Goal: Navigation & Orientation: Find specific page/section

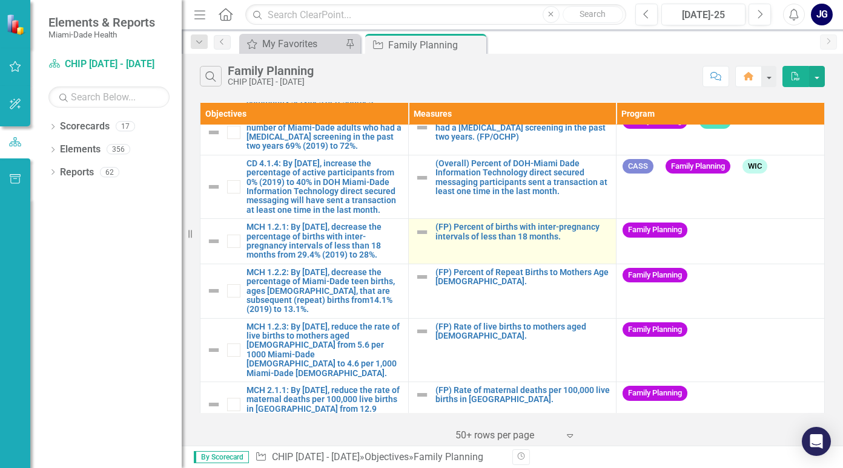
scroll to position [303, 0]
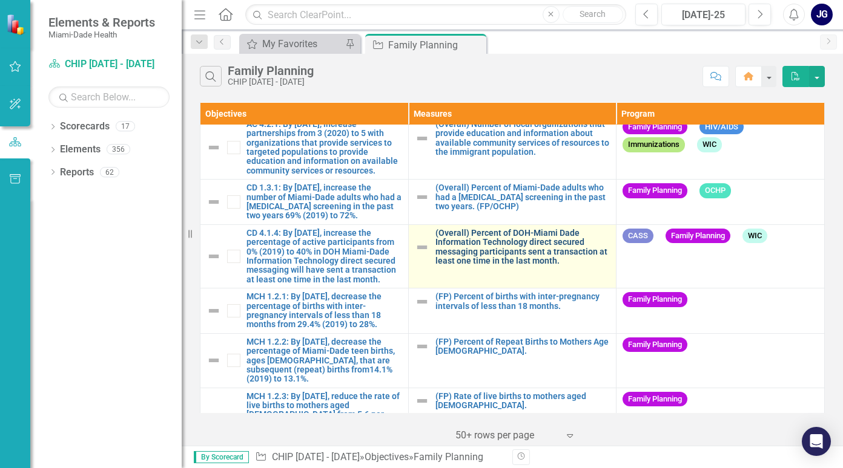
click at [533, 255] on link "(Overall) Percent of DOH-Miami Dade Information Technology direct secured messa…" at bounding box center [522, 248] width 175 height 38
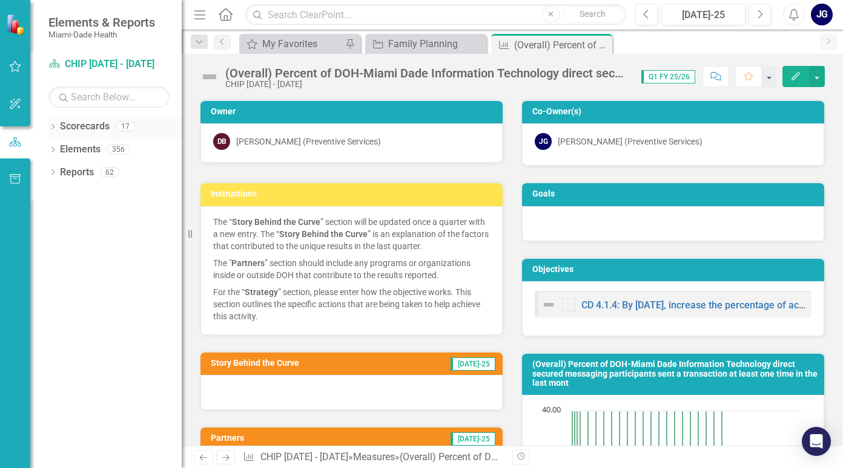
click at [54, 123] on div "Dropdown" at bounding box center [52, 128] width 8 height 10
click at [16, 63] on icon "button" at bounding box center [16, 66] width 12 height 11
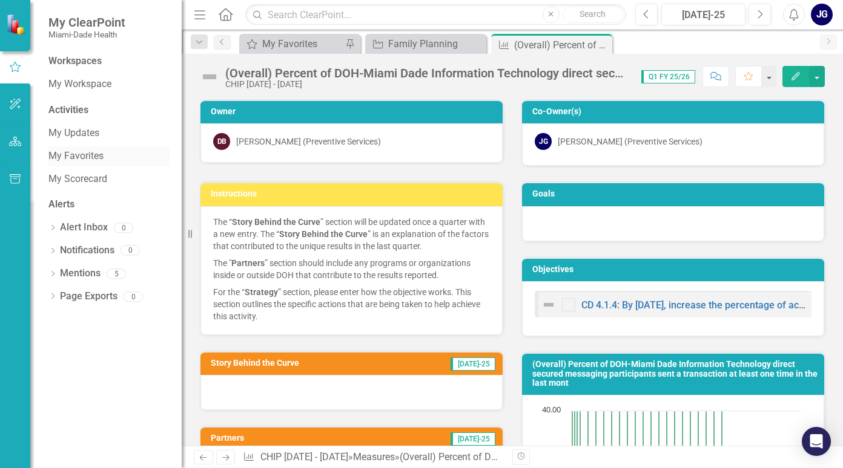
click at [71, 151] on link "My Favorites" at bounding box center [108, 157] width 121 height 14
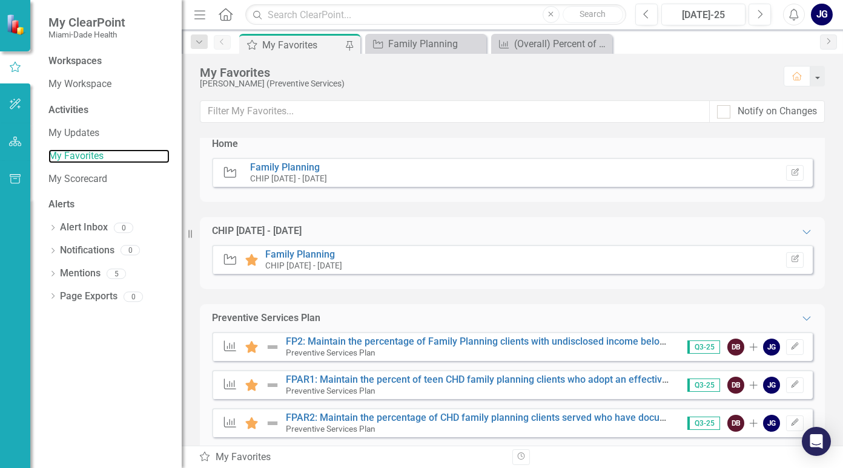
scroll to position [30, 0]
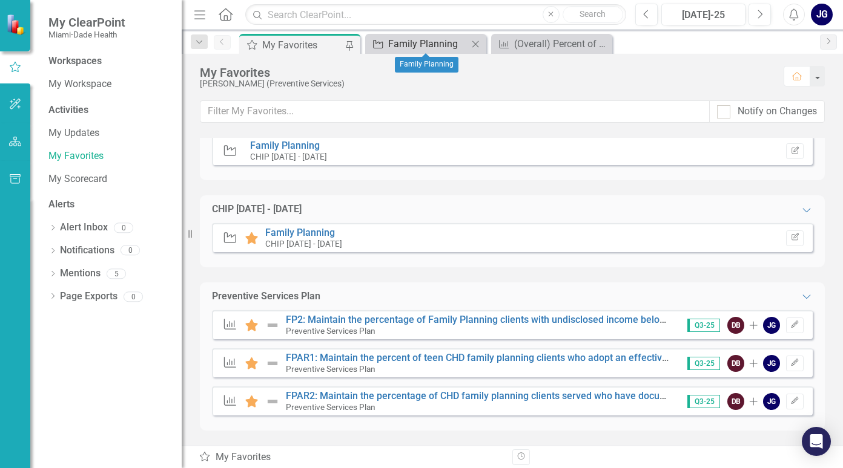
click at [418, 42] on div "Family Planning" at bounding box center [428, 43] width 80 height 15
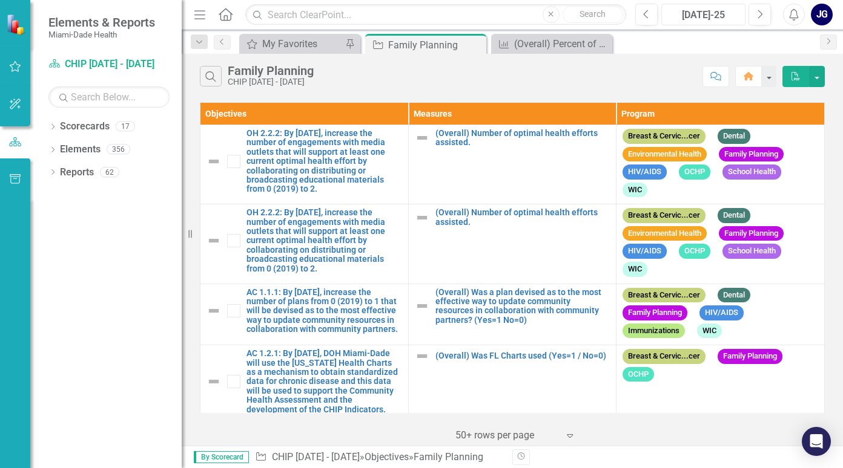
click at [705, 10] on div "[DATE]-25" at bounding box center [703, 15] width 76 height 15
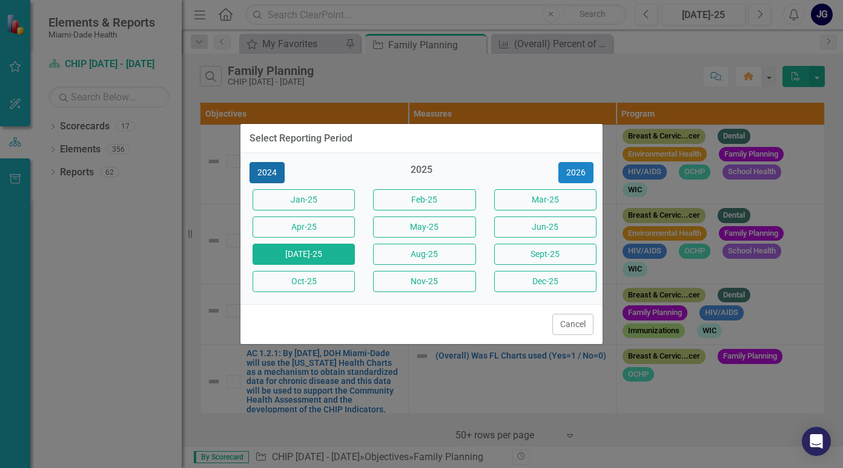
click at [271, 171] on button "2024" at bounding box center [266, 172] width 35 height 21
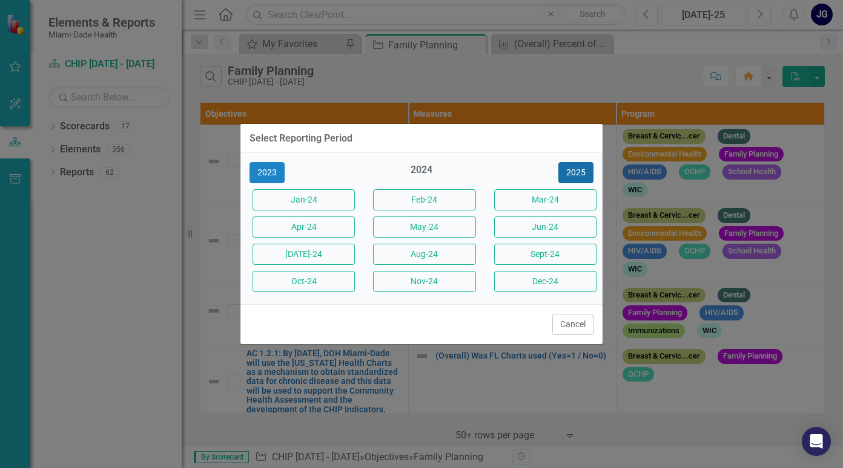
click at [579, 170] on button "2025" at bounding box center [575, 172] width 35 height 21
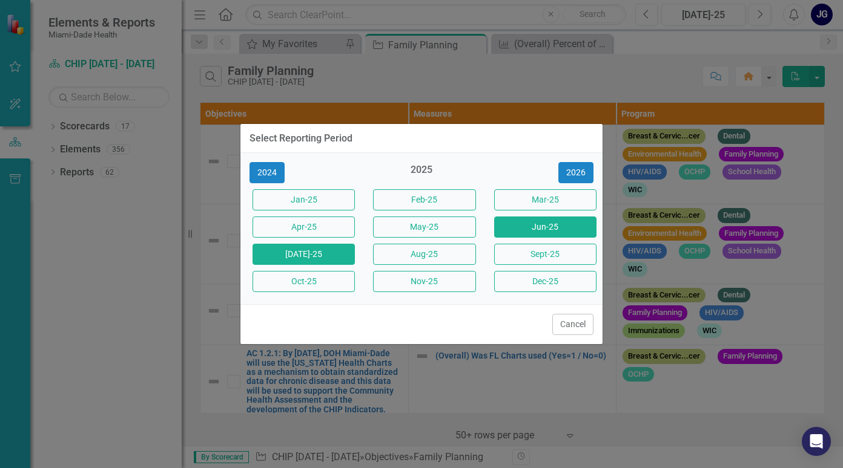
click at [539, 223] on button "Jun-25" at bounding box center [545, 227] width 102 height 21
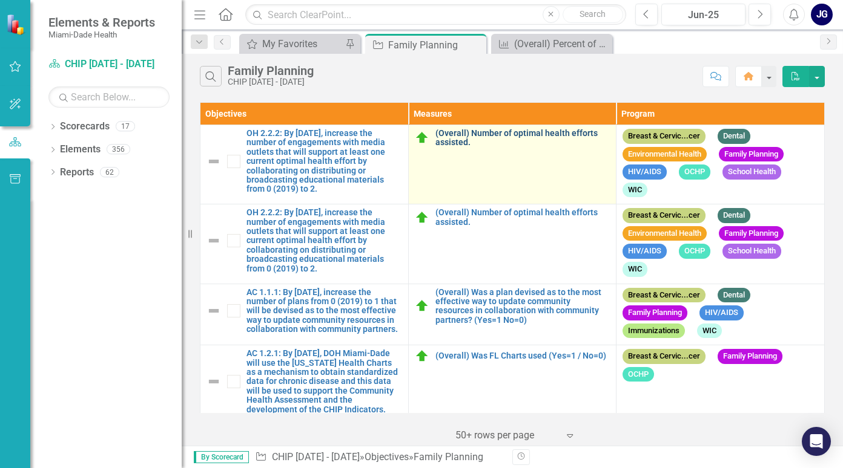
click at [441, 135] on link "(Overall) Number of optimal health efforts assisted." at bounding box center [522, 138] width 175 height 19
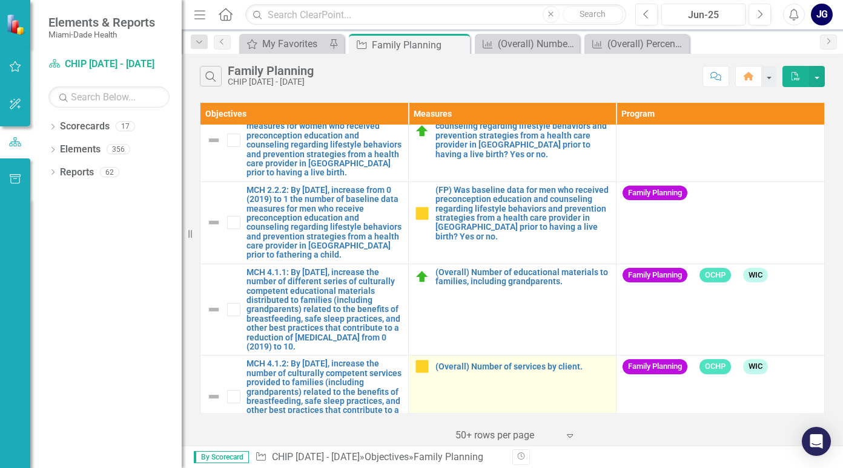
scroll to position [732, 0]
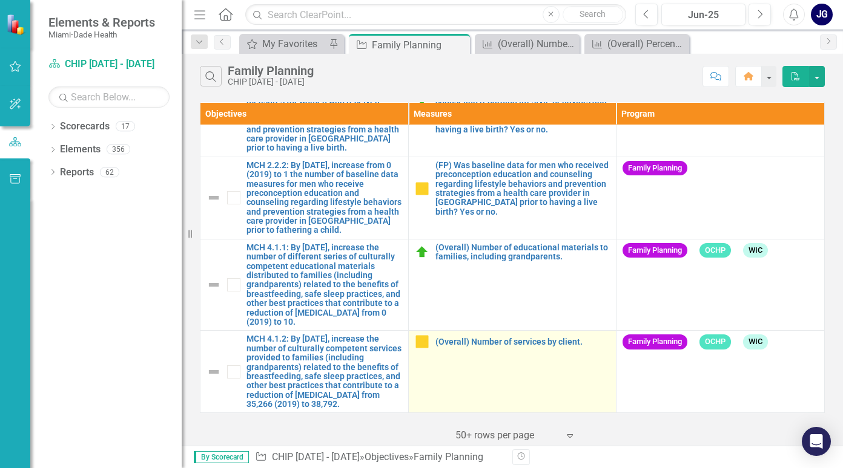
click at [499, 352] on td "(Overall) Number of services by client. Link Open Element" at bounding box center [512, 372] width 208 height 82
click at [448, 340] on link "(Overall) Number of services by client." at bounding box center [522, 342] width 175 height 9
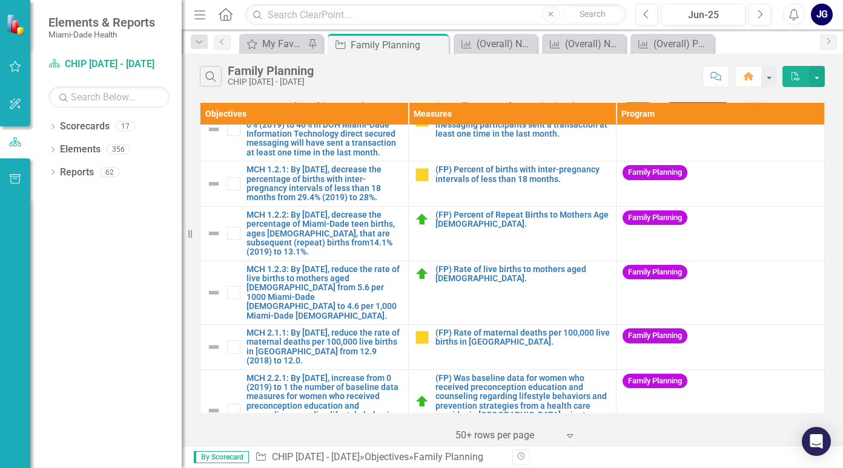
scroll to position [309, 0]
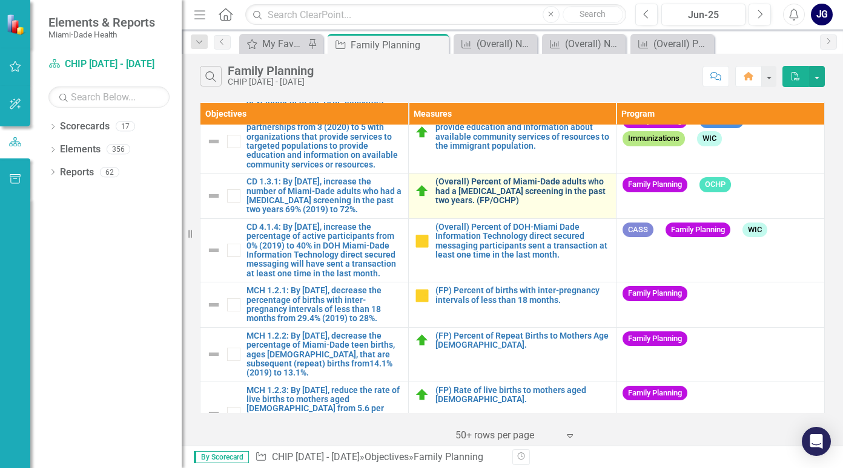
click at [475, 197] on link "(Overall) Percent of Miami-Dade adults who had a [MEDICAL_DATA] screening in th…" at bounding box center [522, 191] width 175 height 28
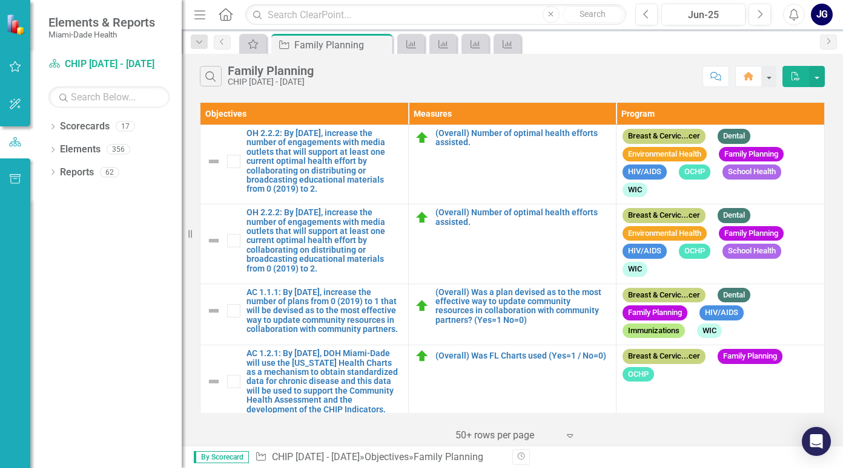
click at [436, 415] on div "Objectives Measures Program OH 2.2.2: By [DATE], increase the number of engagem…" at bounding box center [512, 272] width 661 height 347
click at [13, 102] on icon "button" at bounding box center [15, 104] width 13 height 10
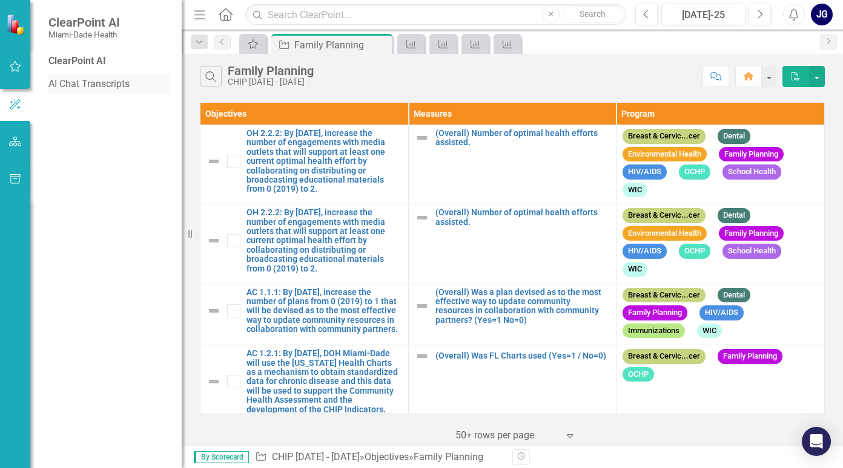
click at [86, 83] on link "AI Chat Transcripts" at bounding box center [108, 84] width 121 height 14
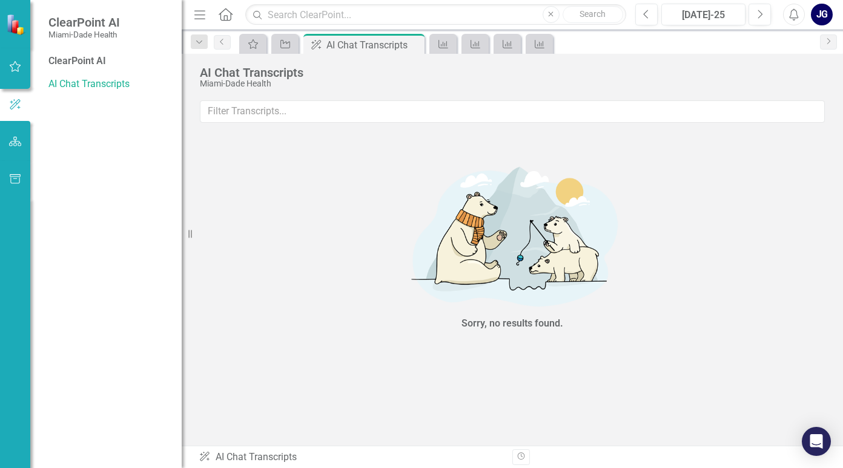
click at [16, 23] on img at bounding box center [16, 24] width 21 height 21
click at [15, 28] on img at bounding box center [16, 23] width 21 height 21
click at [13, 142] on icon "button" at bounding box center [15, 142] width 13 height 10
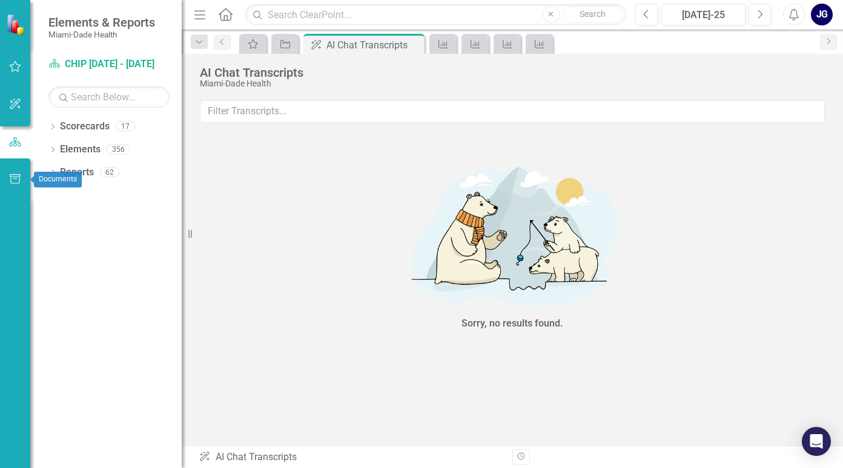
click at [15, 177] on icon "button" at bounding box center [15, 179] width 11 height 10
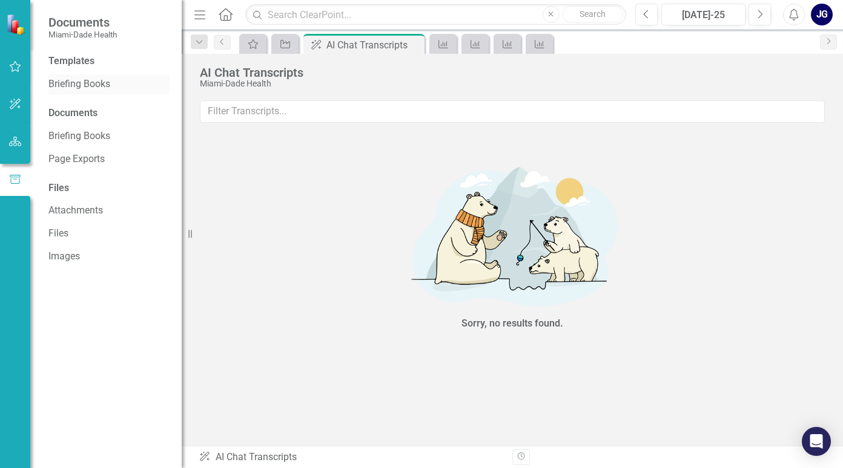
click at [75, 83] on link "Briefing Books" at bounding box center [108, 84] width 121 height 14
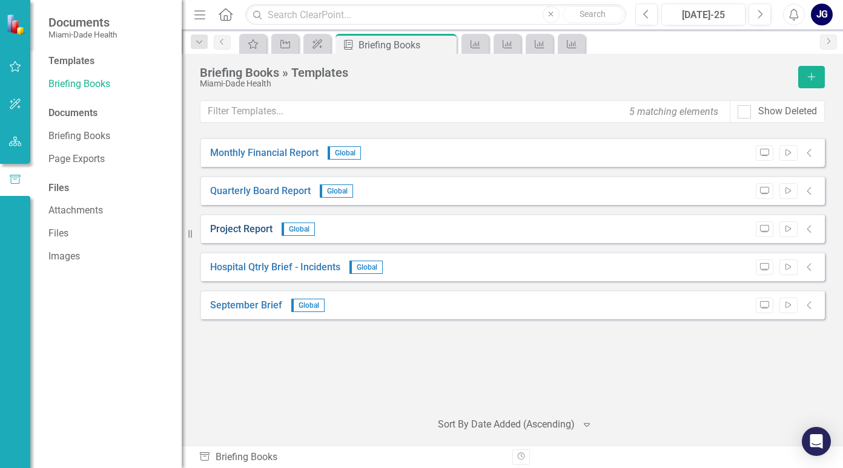
click at [240, 228] on link "Project Report" at bounding box center [241, 230] width 62 height 14
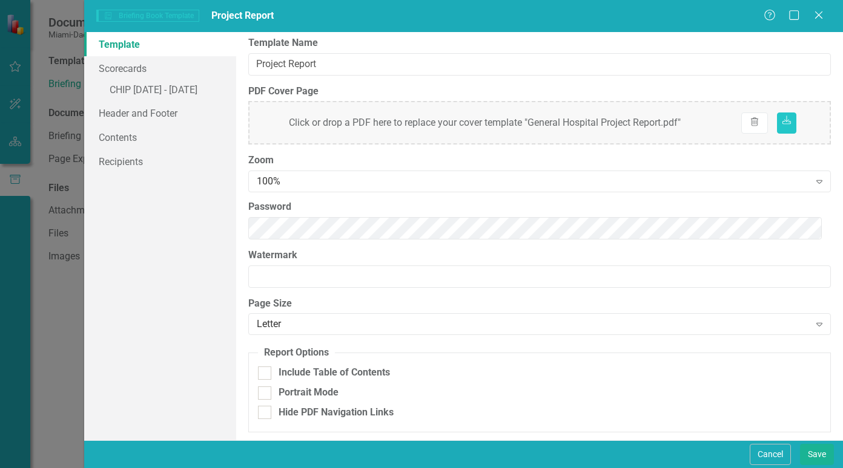
scroll to position [6, 0]
click at [818, 15] on icon at bounding box center [817, 14] width 9 height 9
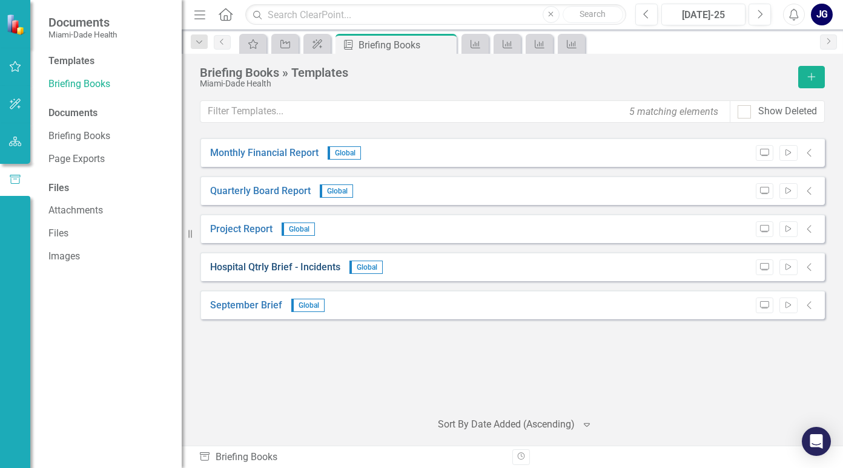
click at [305, 268] on link "Hospital Qtrly Brief - Incidents" at bounding box center [275, 268] width 130 height 14
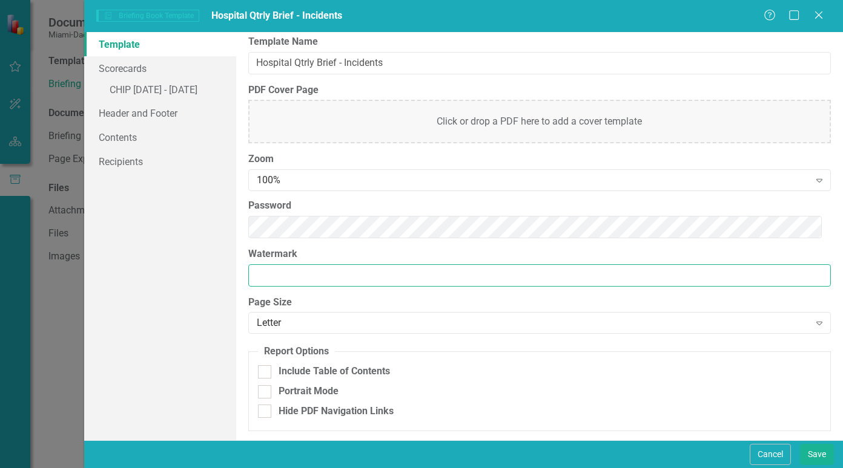
click at [288, 277] on input "Watermark" at bounding box center [539, 276] width 582 height 22
click at [287, 320] on div "Letter" at bounding box center [533, 324] width 553 height 14
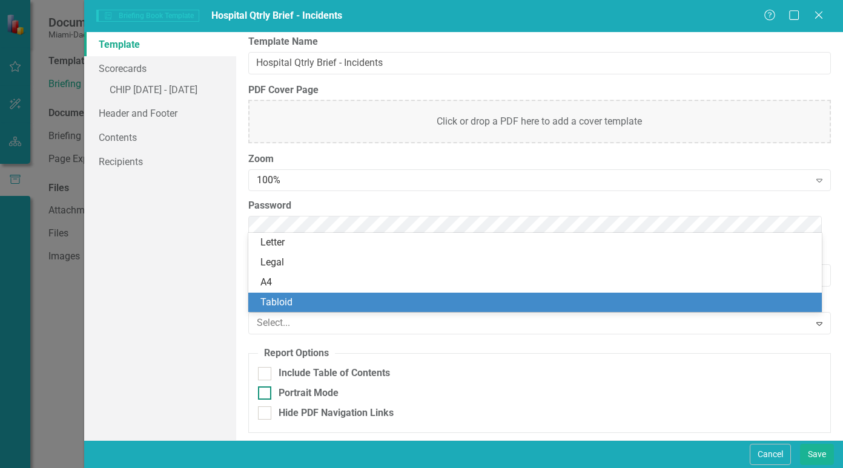
click at [582, 387] on div "Portrait Mode" at bounding box center [539, 394] width 563 height 14
click at [266, 387] on input "Portrait Mode" at bounding box center [262, 391] width 8 height 8
checkbox input "true"
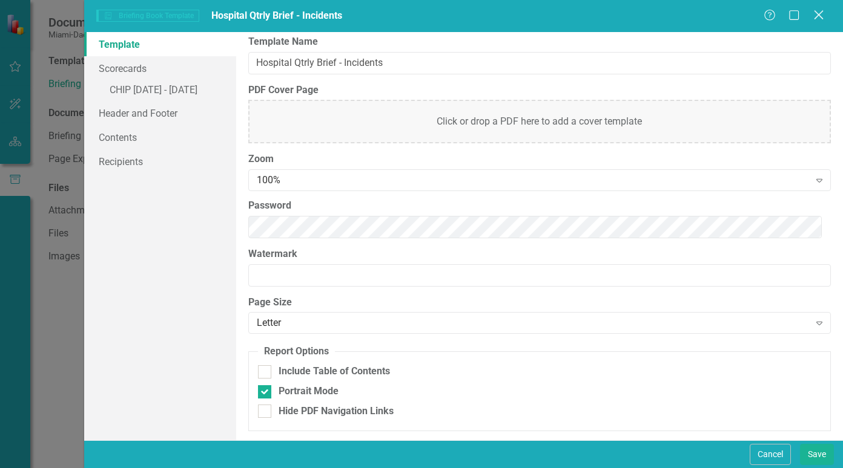
click at [821, 10] on icon "Close" at bounding box center [817, 15] width 15 height 12
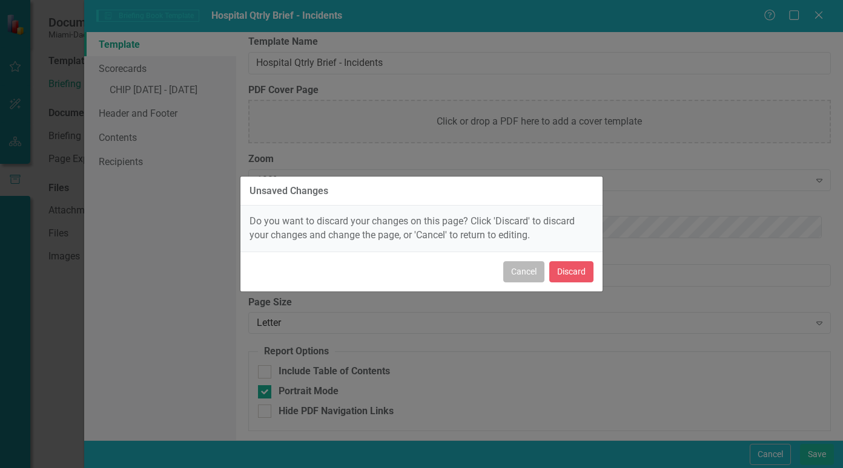
click at [529, 269] on button "Cancel" at bounding box center [523, 271] width 41 height 21
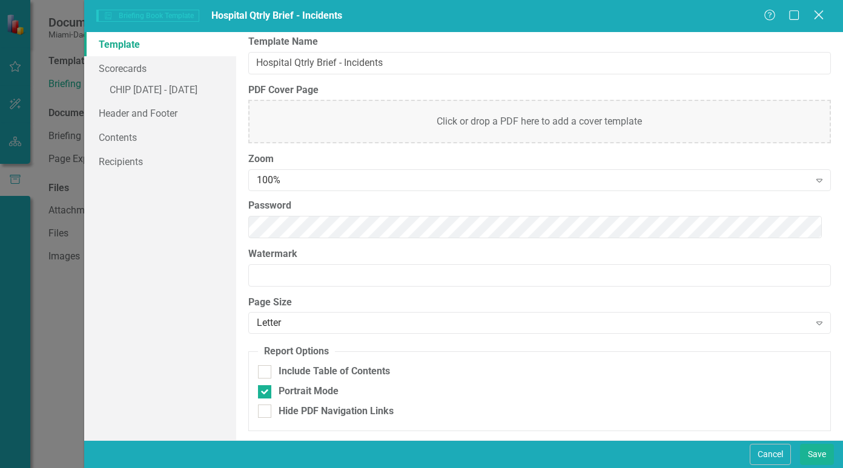
click at [816, 12] on icon at bounding box center [817, 14] width 9 height 9
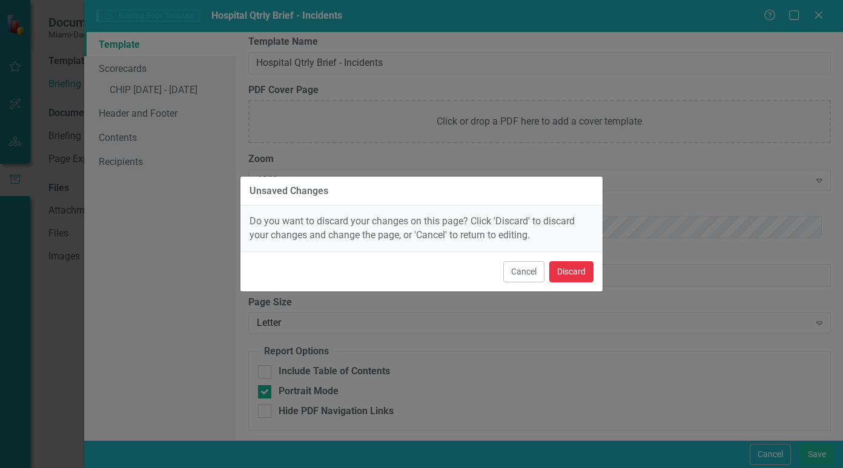
click at [575, 268] on button "Discard" at bounding box center [571, 271] width 44 height 21
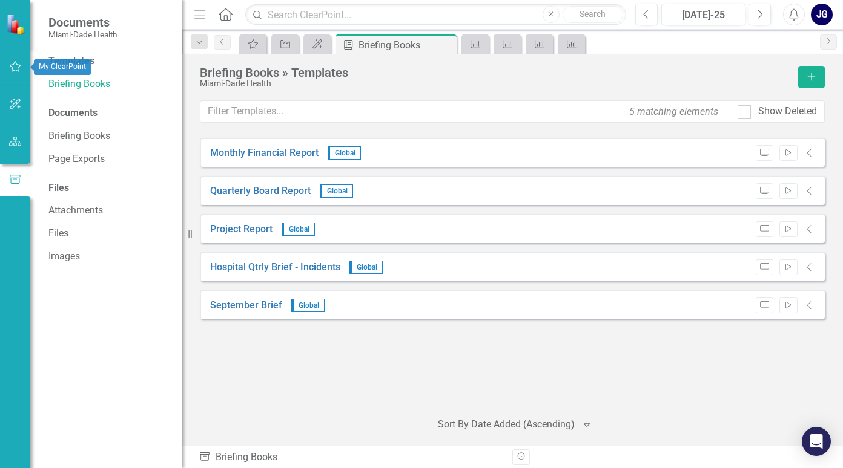
click at [16, 65] on icon "button" at bounding box center [15, 67] width 13 height 10
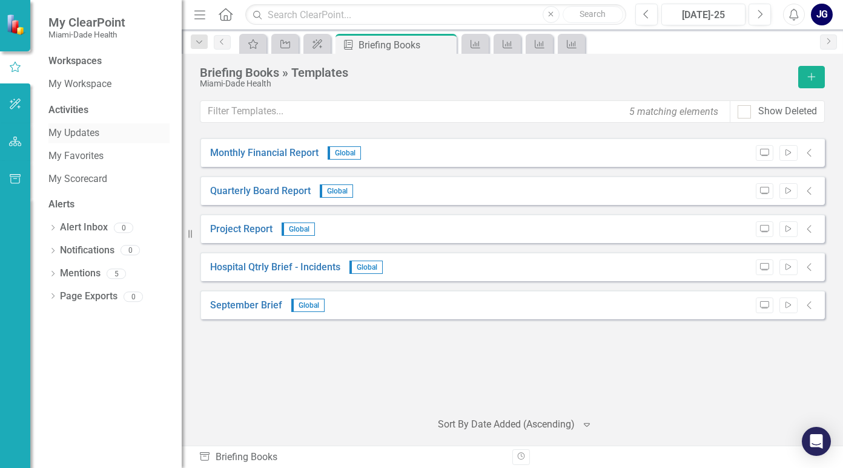
click at [99, 128] on link "My Updates" at bounding box center [108, 134] width 121 height 14
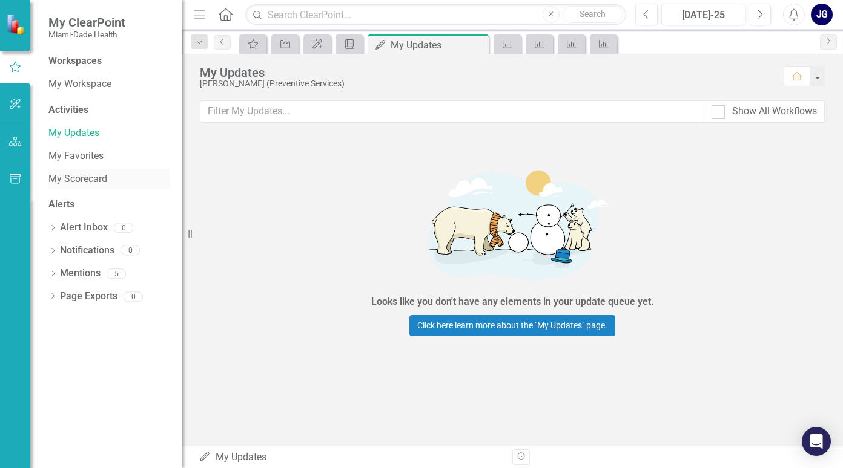
click at [71, 177] on link "My Scorecard" at bounding box center [108, 180] width 121 height 14
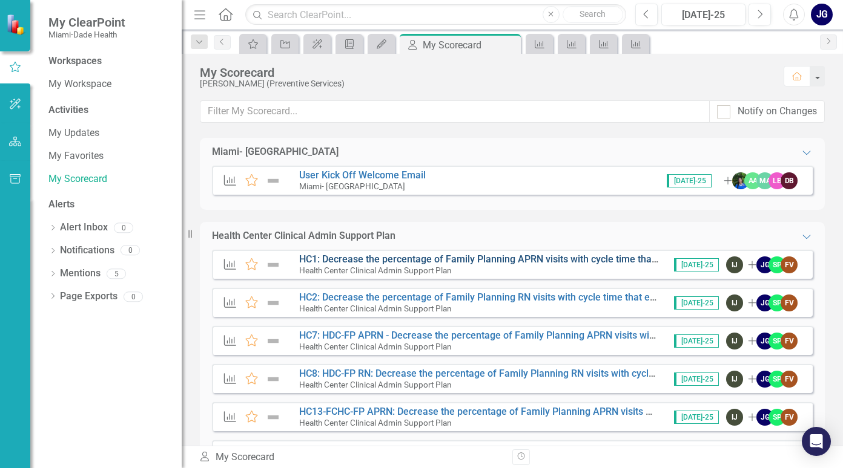
click at [415, 260] on link "HC1: Decrease the percentage of Family Planning APRN visits with cycle time tha…" at bounding box center [657, 260] width 716 height 12
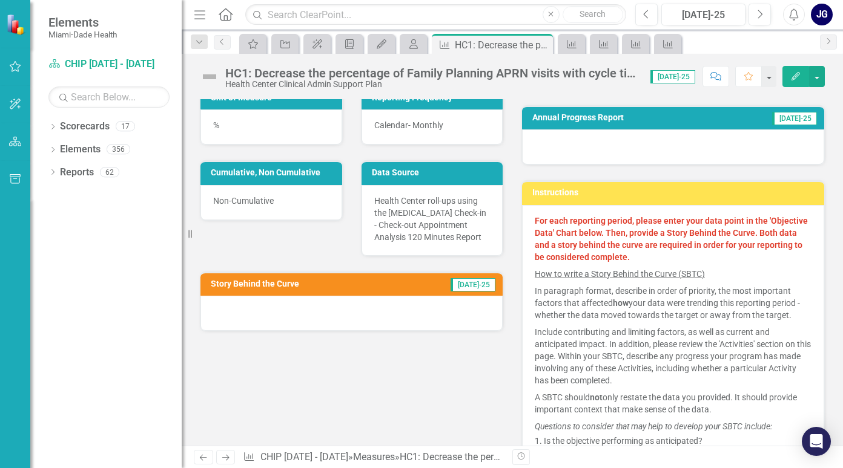
scroll to position [182, 0]
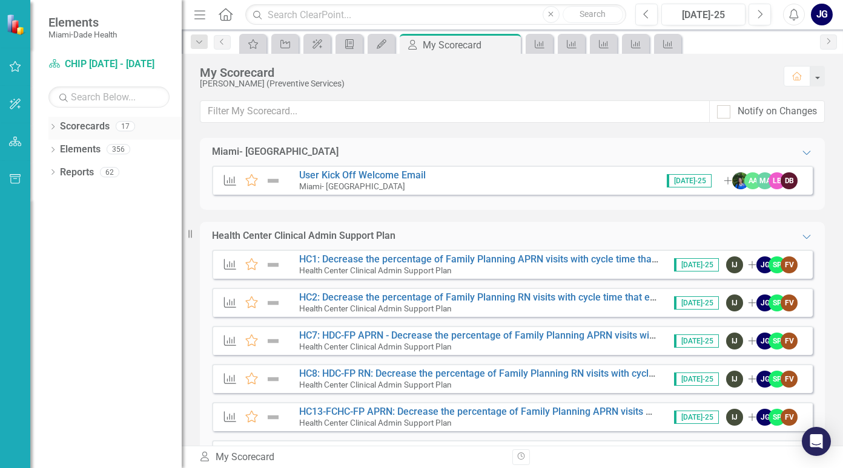
click at [51, 125] on icon "Dropdown" at bounding box center [52, 128] width 8 height 7
click at [88, 146] on link "Miami- [GEOGRAPHIC_DATA]" at bounding box center [124, 150] width 115 height 14
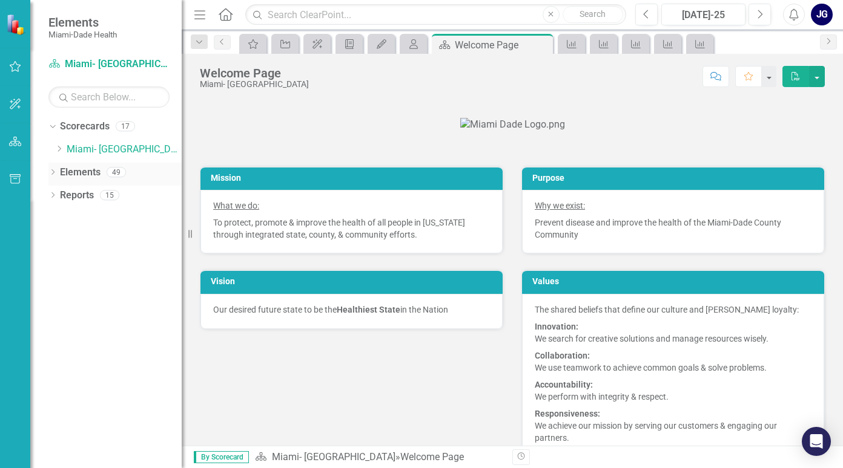
click at [51, 171] on icon "Dropdown" at bounding box center [52, 173] width 8 height 7
click at [59, 217] on icon "Dropdown" at bounding box center [58, 219] width 8 height 7
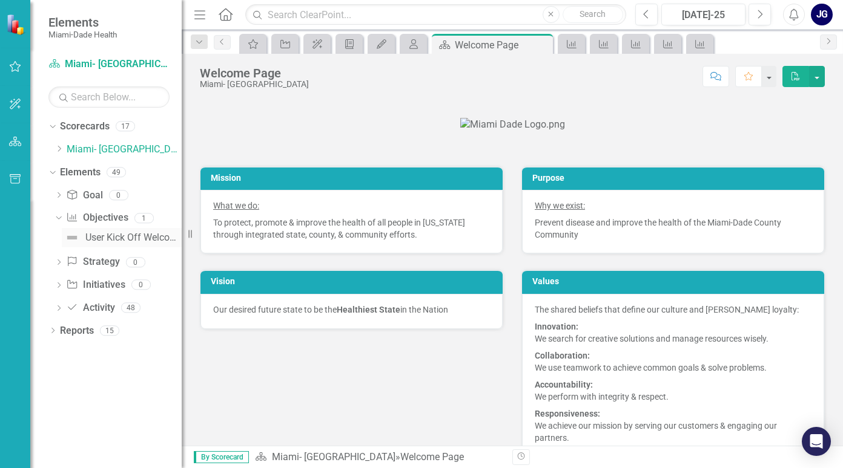
click at [120, 237] on div "User Kick Off Welcome Email" at bounding box center [133, 237] width 96 height 11
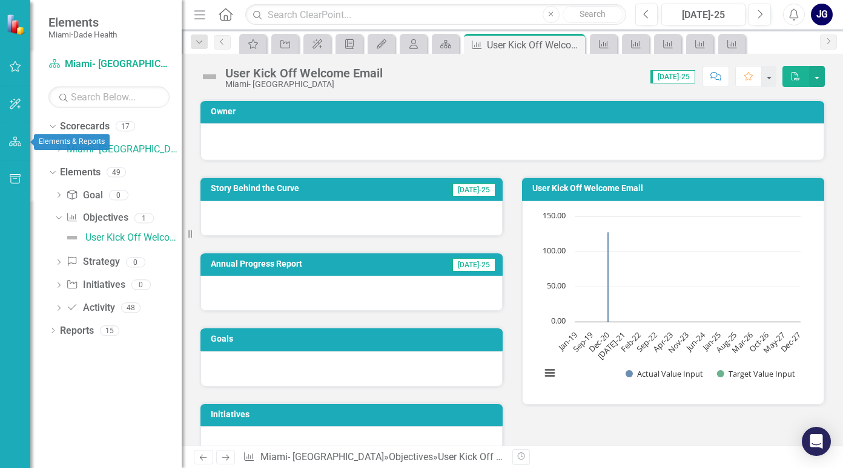
click at [16, 137] on icon "button" at bounding box center [15, 142] width 13 height 10
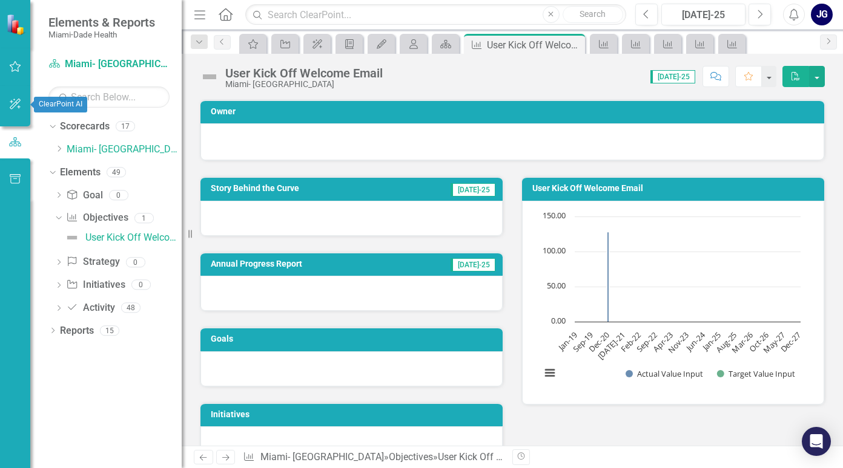
click at [15, 99] on icon "button" at bounding box center [15, 104] width 13 height 10
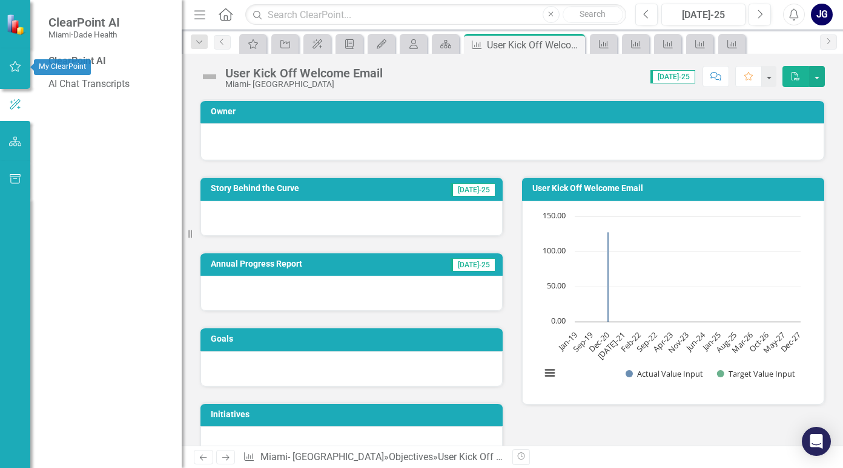
click at [15, 65] on icon "button" at bounding box center [15, 67] width 13 height 10
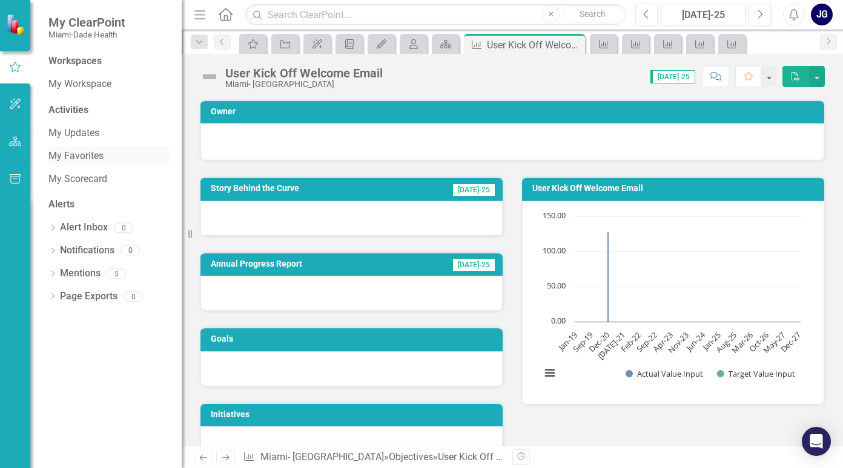
click at [64, 156] on link "My Favorites" at bounding box center [108, 157] width 121 height 14
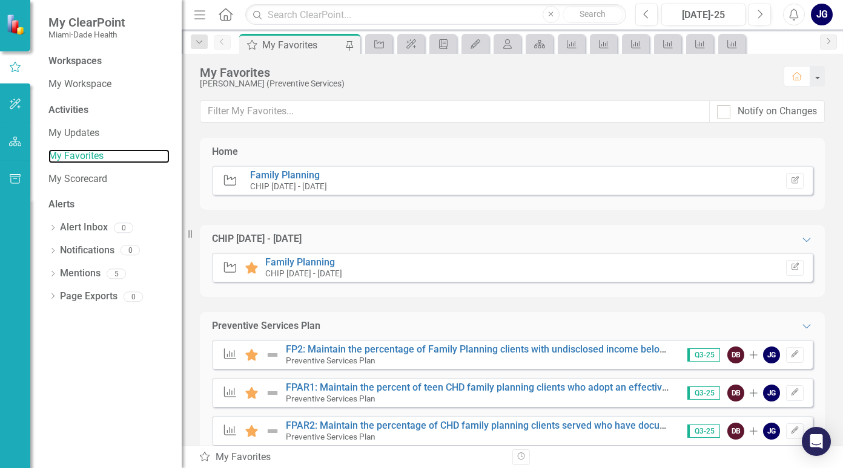
scroll to position [30, 0]
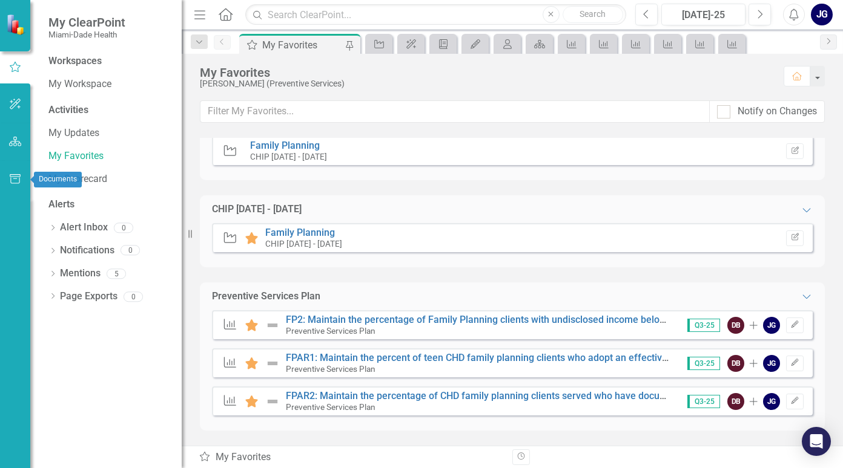
click at [14, 176] on icon "button" at bounding box center [15, 179] width 13 height 10
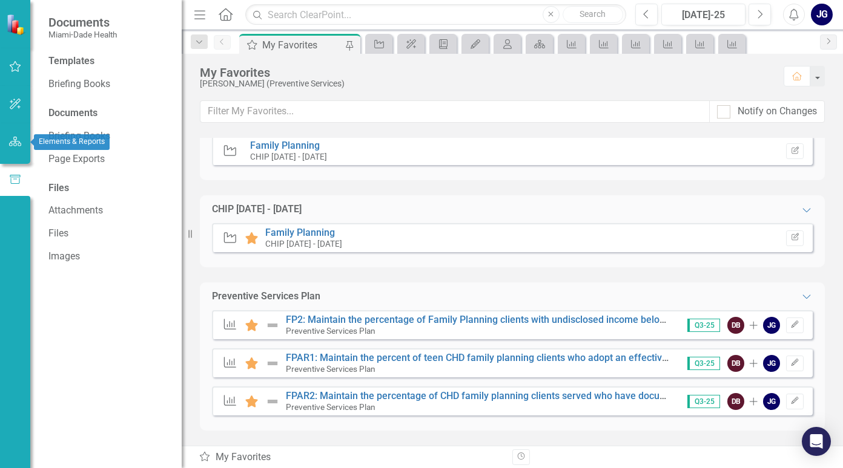
click at [15, 138] on icon "button" at bounding box center [15, 142] width 13 height 10
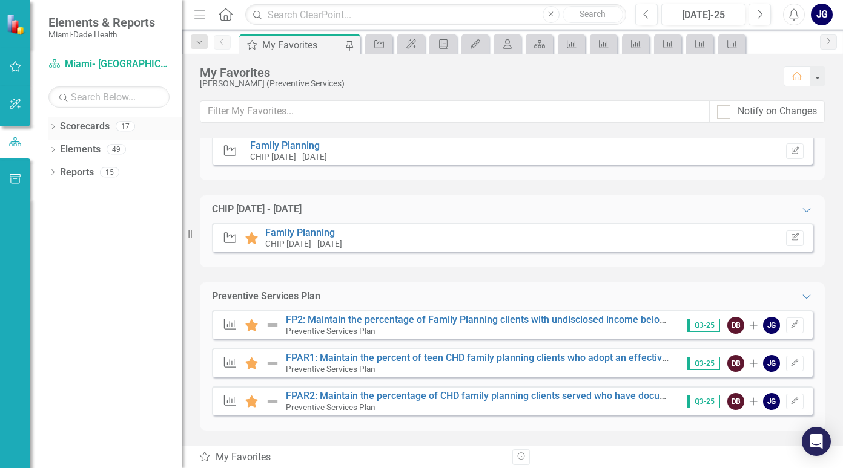
click at [52, 124] on icon at bounding box center [52, 126] width 3 height 5
click at [131, 145] on link "Miami- [GEOGRAPHIC_DATA]" at bounding box center [124, 150] width 115 height 14
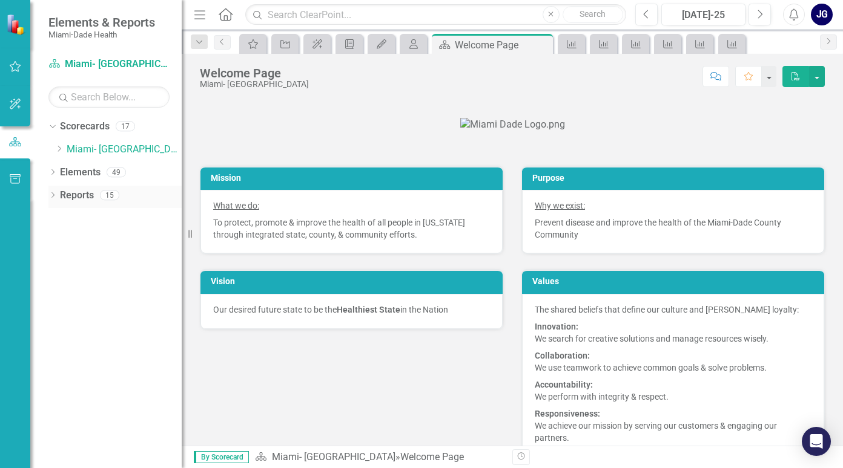
click at [54, 193] on icon "Dropdown" at bounding box center [52, 196] width 8 height 7
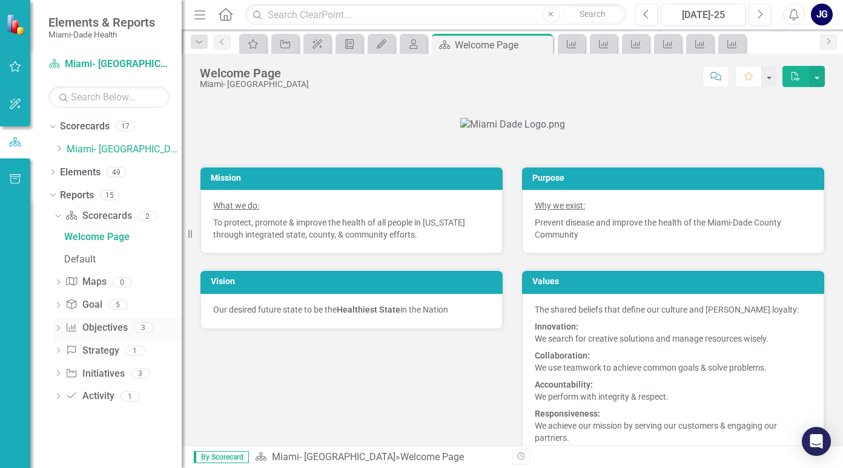
click at [59, 326] on icon "Dropdown" at bounding box center [58, 329] width 8 height 7
click at [95, 304] on div "Objectives" at bounding box center [122, 306] width 117 height 11
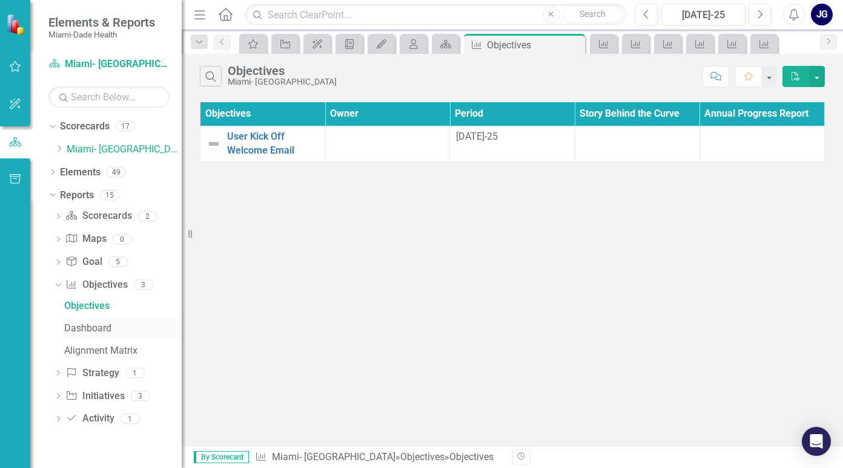
click at [96, 326] on div "Dashboard" at bounding box center [122, 328] width 117 height 11
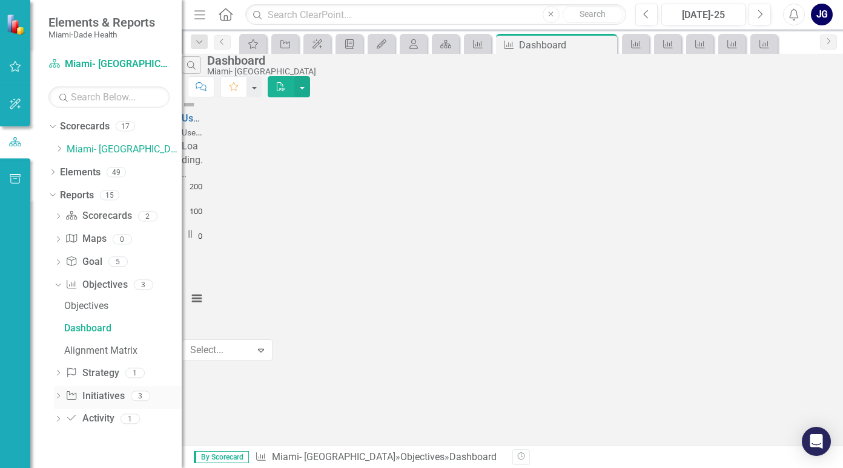
click at [56, 395] on icon "Dropdown" at bounding box center [58, 397] width 8 height 7
click at [291, 283] on button "Show Actual Value Input" at bounding box center [262, 288] width 77 height 11
click at [823, 39] on icon "Next" at bounding box center [828, 41] width 10 height 7
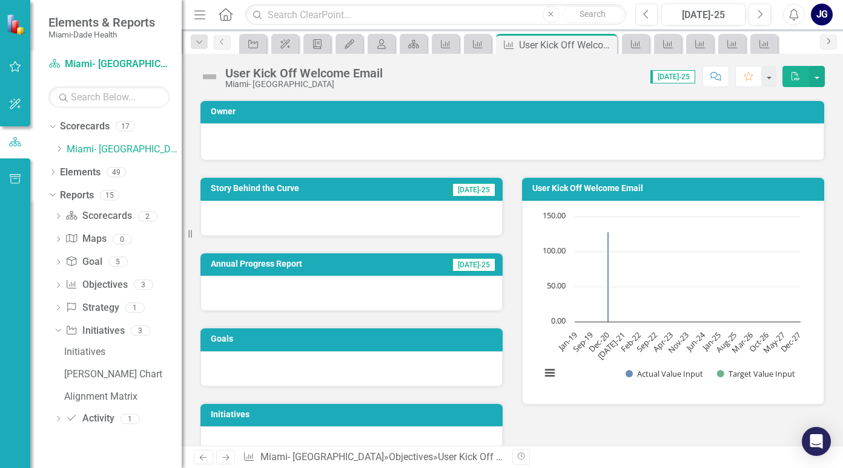
click at [823, 39] on icon "Next" at bounding box center [828, 41] width 10 height 7
